Goal: Communication & Community: Answer question/provide support

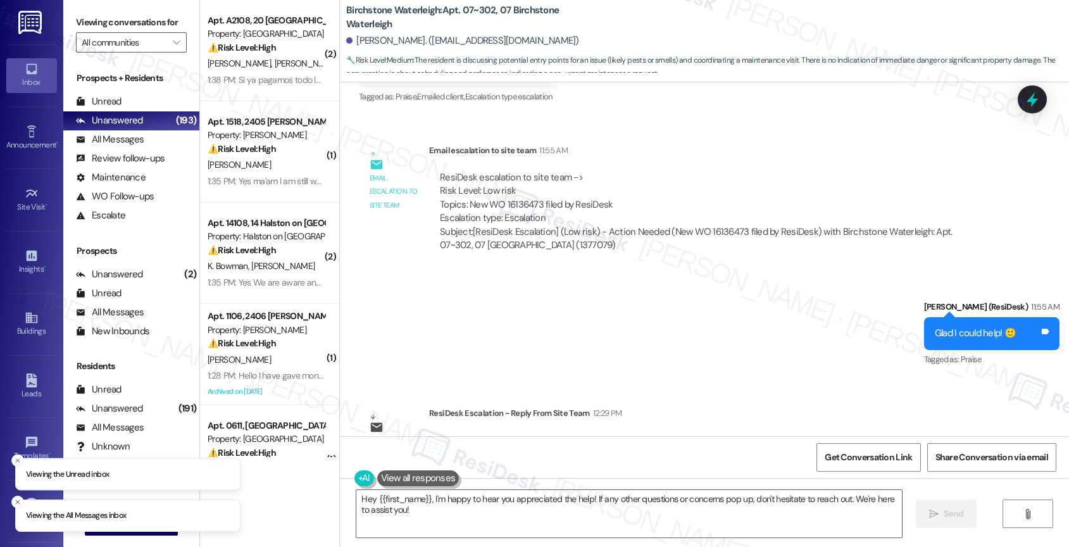
scroll to position [13617, 0]
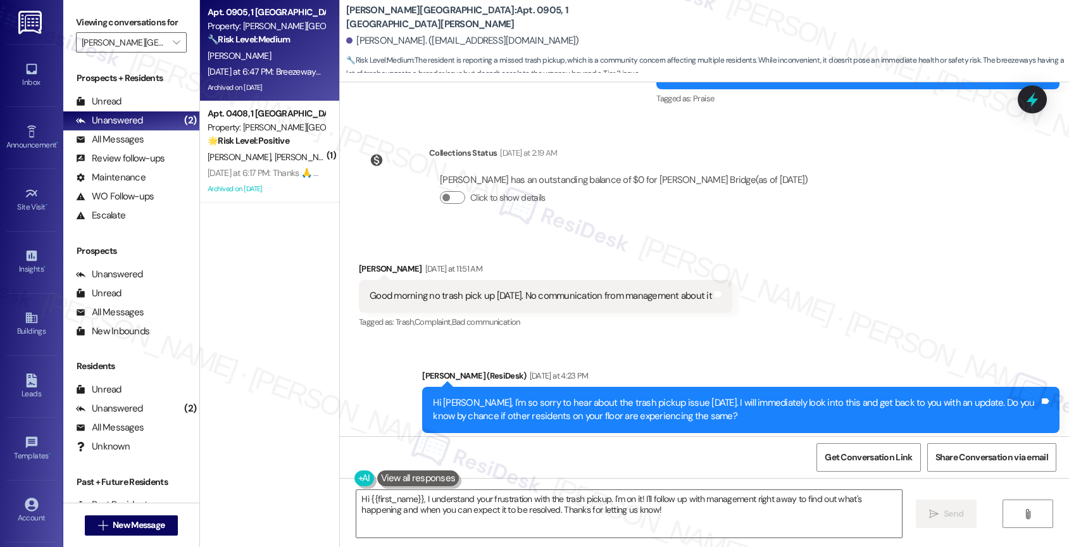
scroll to position [11521, 0]
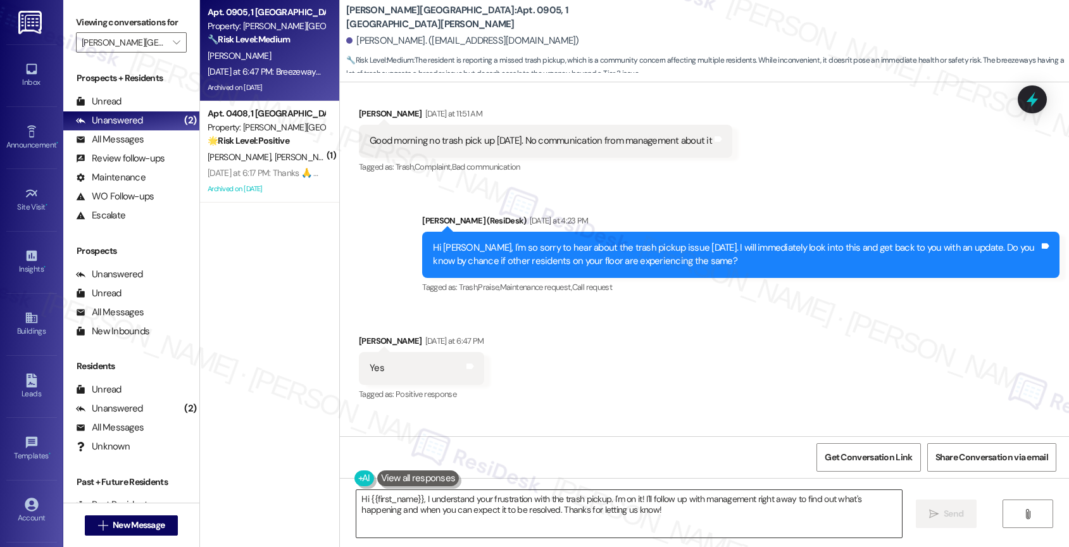
click at [423, 506] on textarea "Hi {{first_name}}, I understand your frustration with the trash pickup. I'm on …" at bounding box center [628, 513] width 545 height 47
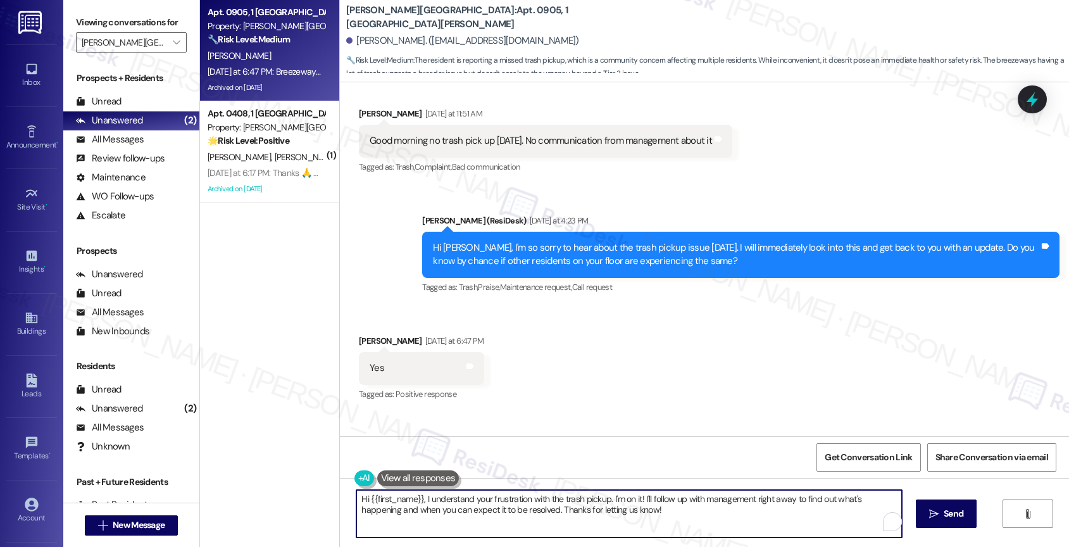
click at [423, 506] on textarea "Hi {{first_name}}, I understand your frustration with the trash pickup. I'm on …" at bounding box center [628, 513] width 545 height 47
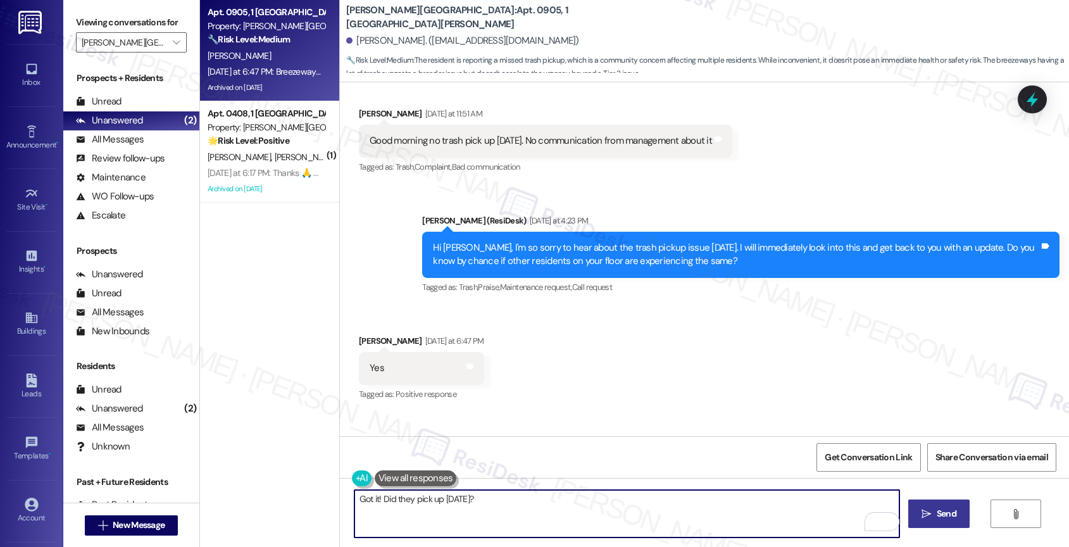
type textarea "Got it! Did they pick up [DATE]?"
click at [930, 513] on span " Send" at bounding box center [939, 513] width 40 height 13
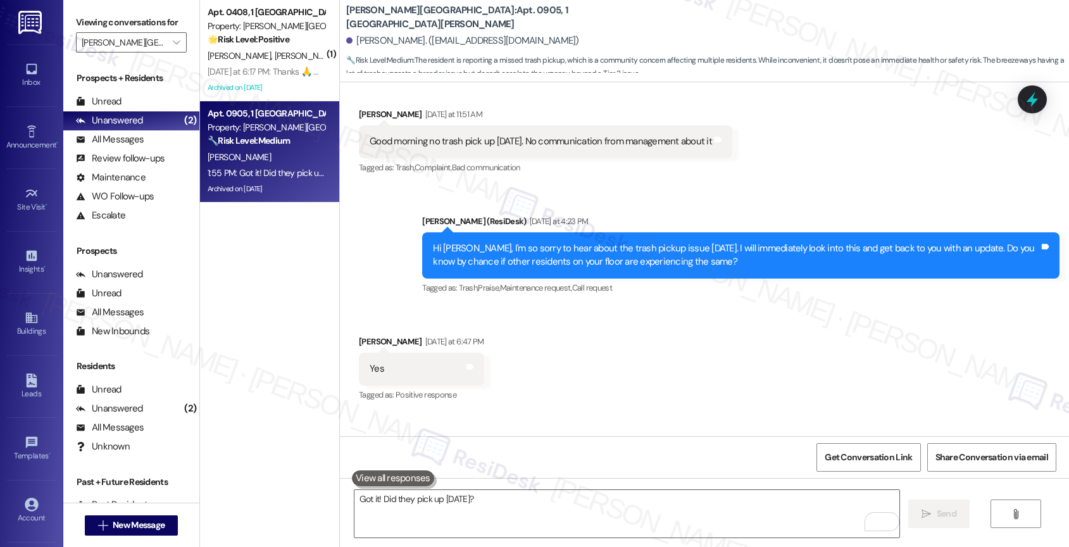
scroll to position [11610, 0]
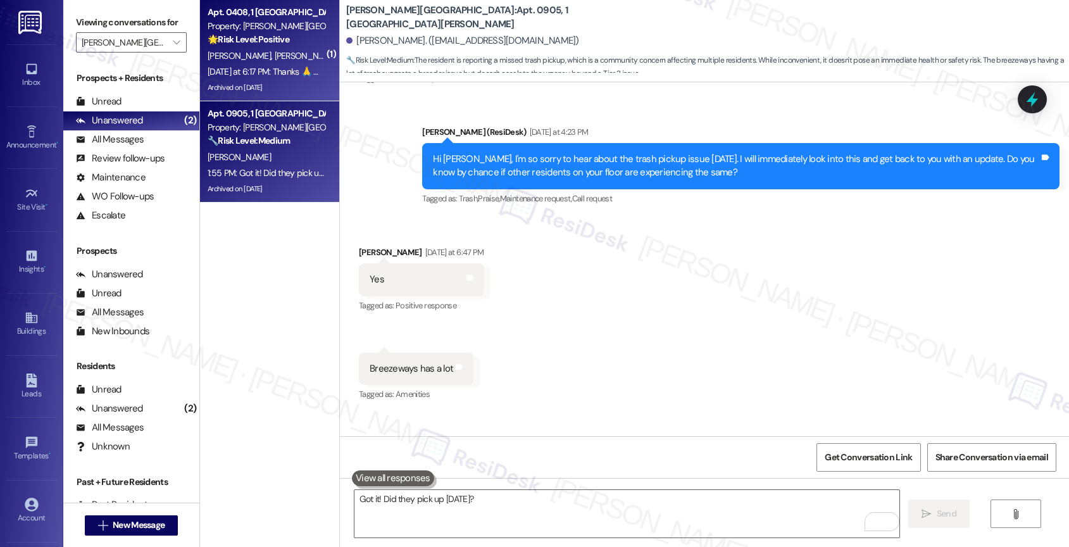
click at [275, 50] on span "[PERSON_NAME]" at bounding box center [306, 55] width 63 height 11
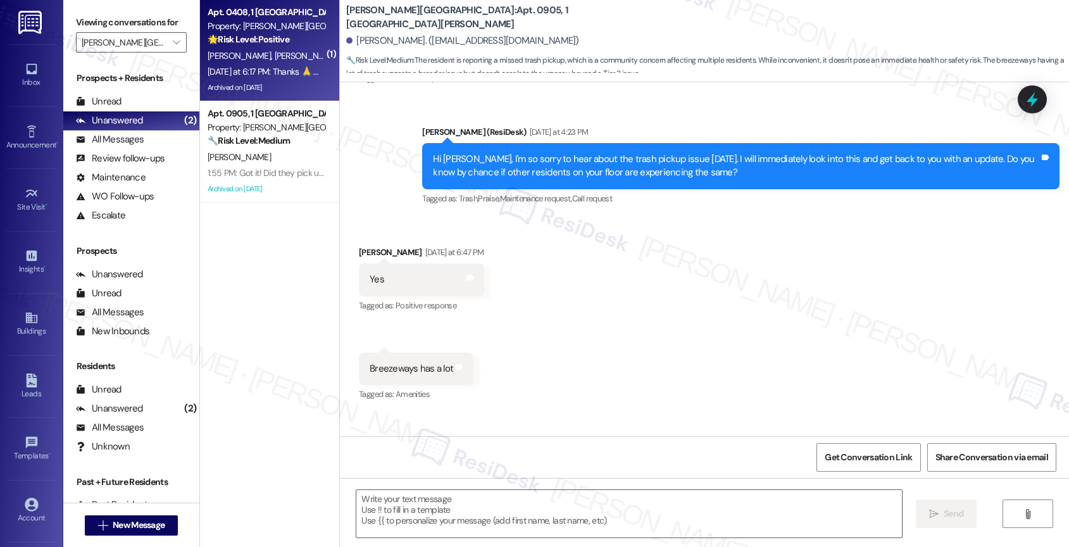
type textarea "Fetching suggested responses. Please feel free to read through the conversation…"
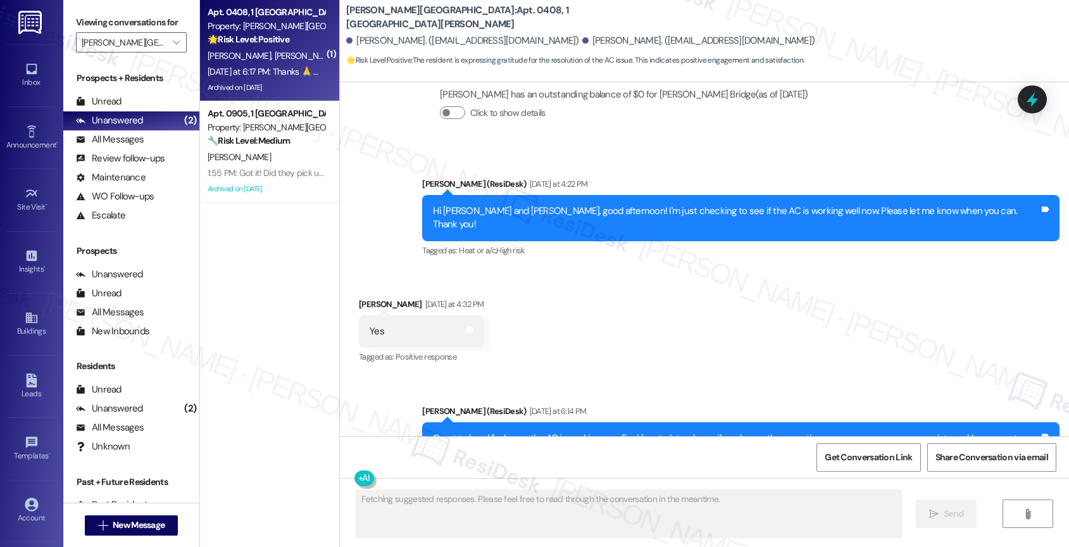
scroll to position [16949, 0]
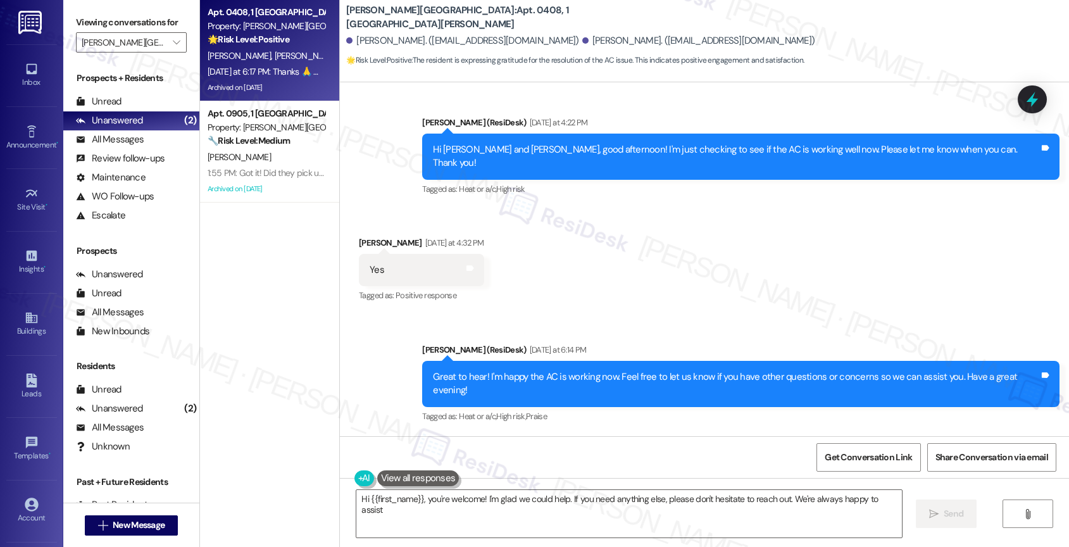
type textarea "Hi {{first_name}}, you're welcome! I'm glad we could help. If you need anything…"
click at [574, 435] on div "Received via SMS [PERSON_NAME] [DATE] at 6:17 PM Thanks 🙏 we appreciate that Ta…" at bounding box center [704, 488] width 729 height 107
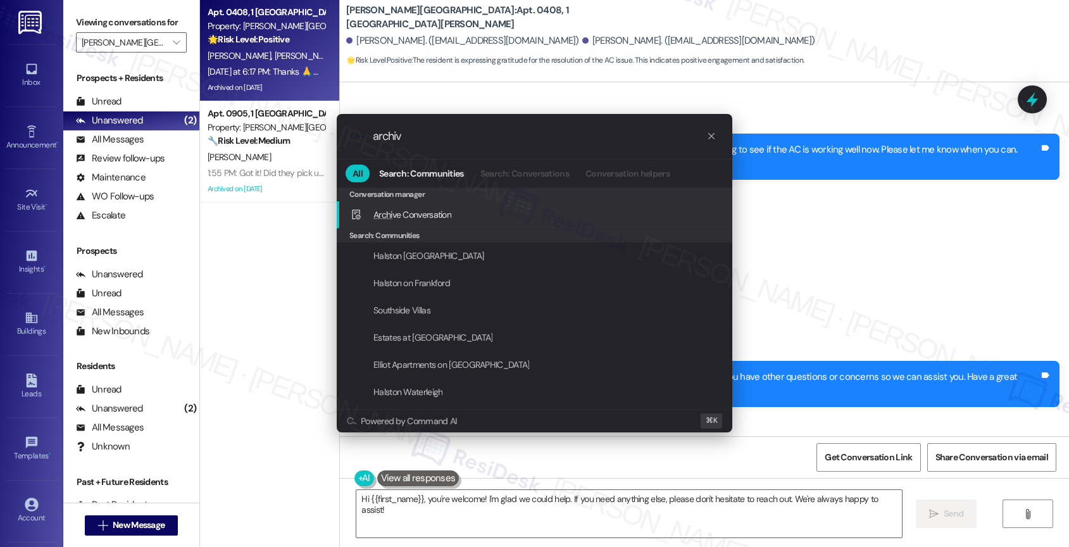
type input "archive"
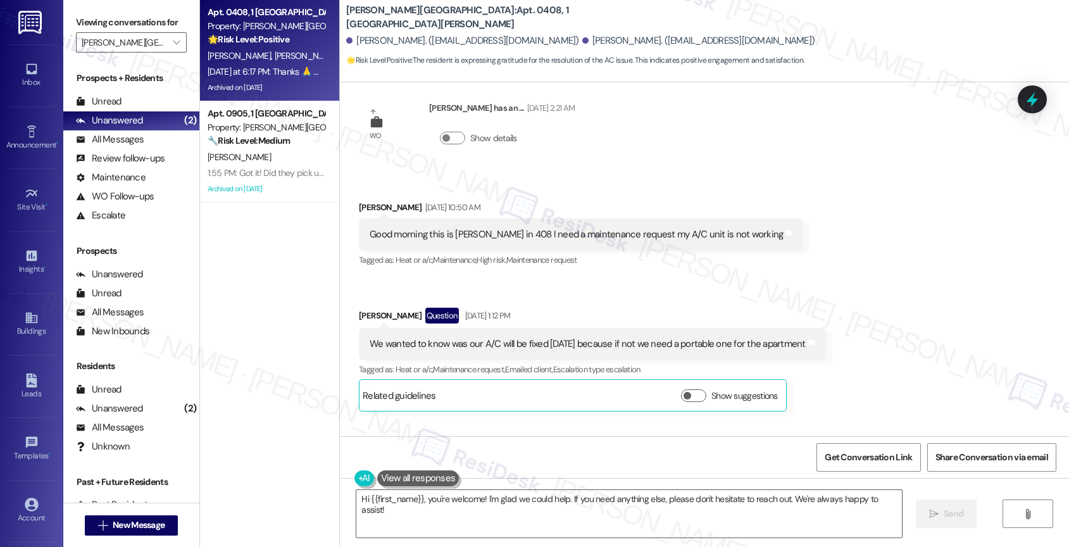
scroll to position [14639, 0]
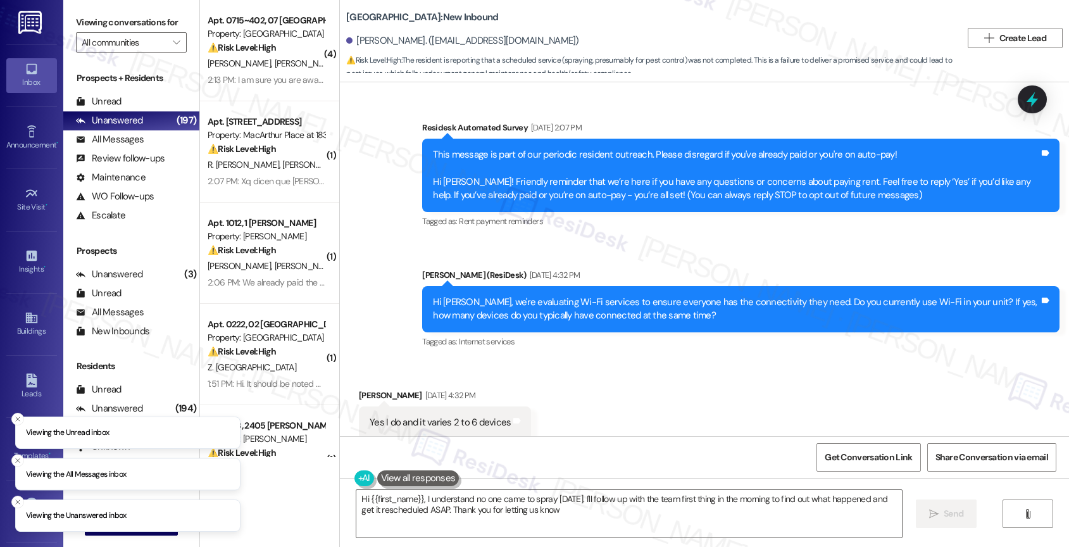
type textarea "Hi {{first_name}}, I understand no one came to spray [DATE]. I'll follow up wit…"
